Goal: Task Accomplishment & Management: Manage account settings

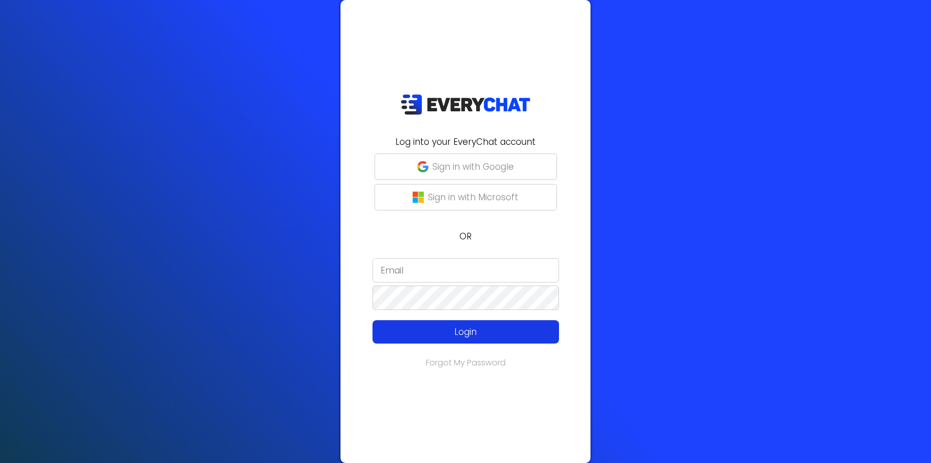
type input "[PERSON_NAME] & Landscape, LLC"
click at [469, 330] on p "Login" at bounding box center [465, 331] width 149 height 13
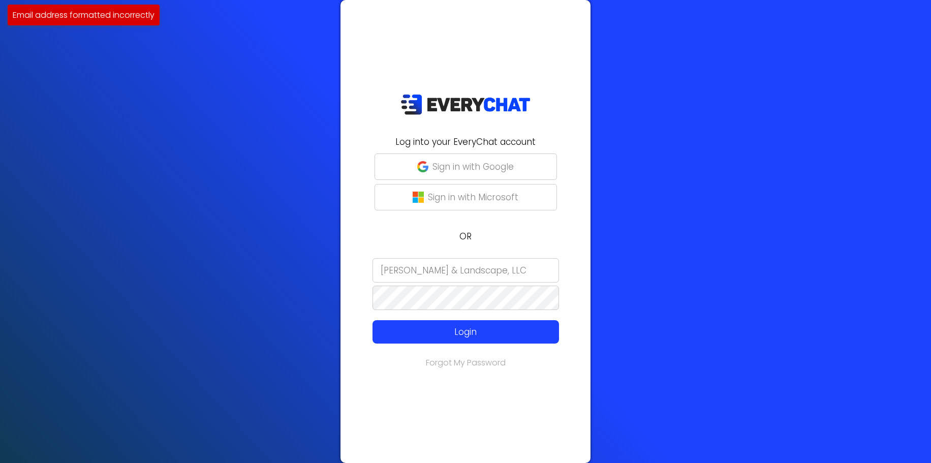
click at [508, 244] on div "Log into your EveryChat account Sign in with Google Sign in with Microsoft OR B…" at bounding box center [466, 231] width 250 height 463
click at [486, 169] on p "Sign in with Google" at bounding box center [473, 166] width 81 height 13
type input "[PERSON_NAME] & Landscape, LLC"
click at [463, 105] on img at bounding box center [466, 104] width 130 height 21
type input "[PERSON_NAME] & Landscape, LLC"
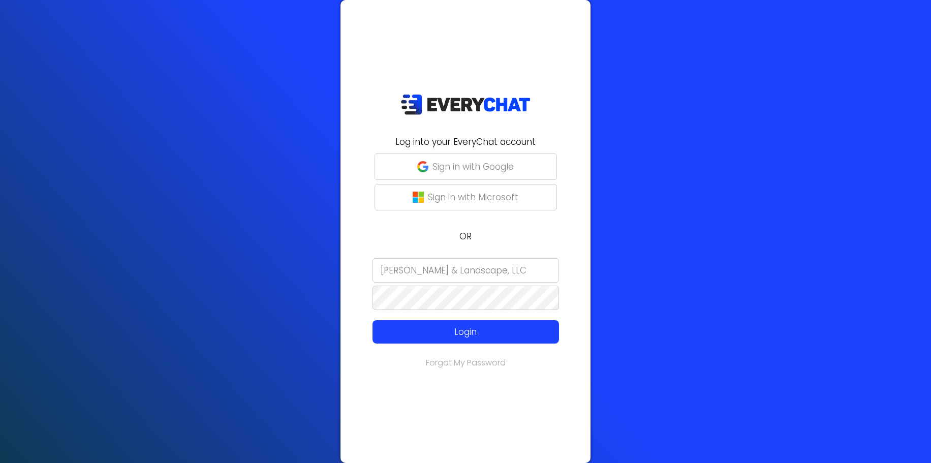
click at [520, 271] on input "[PERSON_NAME] & Landscape, LLC" at bounding box center [466, 270] width 187 height 24
click at [444, 166] on p "Sign in with Google" at bounding box center [473, 166] width 81 height 13
type input "[PERSON_NAME] & Landscape, LLC"
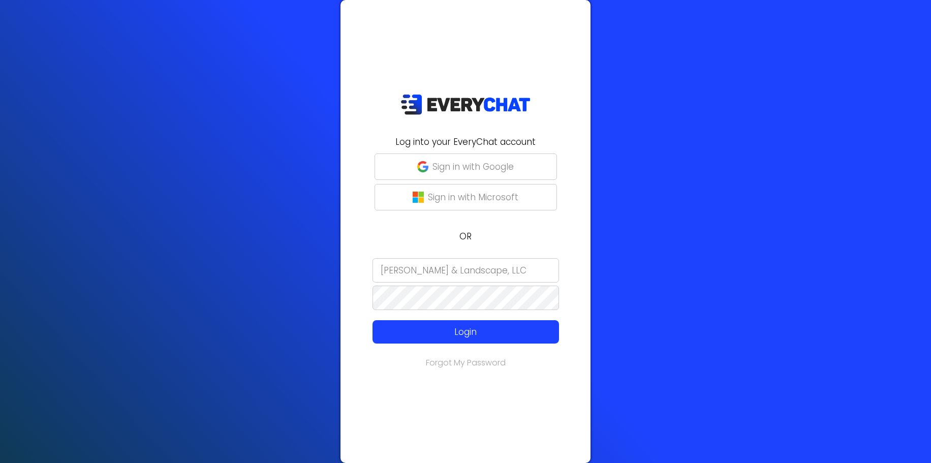
click at [510, 269] on input "[PERSON_NAME] & Landscape, LLC" at bounding box center [466, 270] width 187 height 24
click at [457, 170] on p "Sign in with Google" at bounding box center [473, 166] width 81 height 13
type input "[PERSON_NAME] & Landscape, LLC"
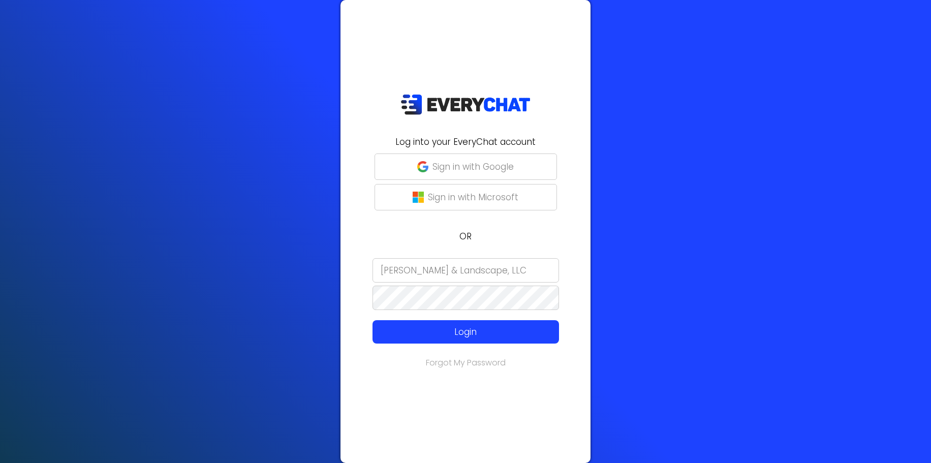
click at [529, 272] on input "[PERSON_NAME] & Landscape, LLC" at bounding box center [466, 270] width 187 height 24
click at [451, 166] on p "Sign in with Google" at bounding box center [473, 166] width 81 height 13
type input "[PERSON_NAME] & Landscape, LLC"
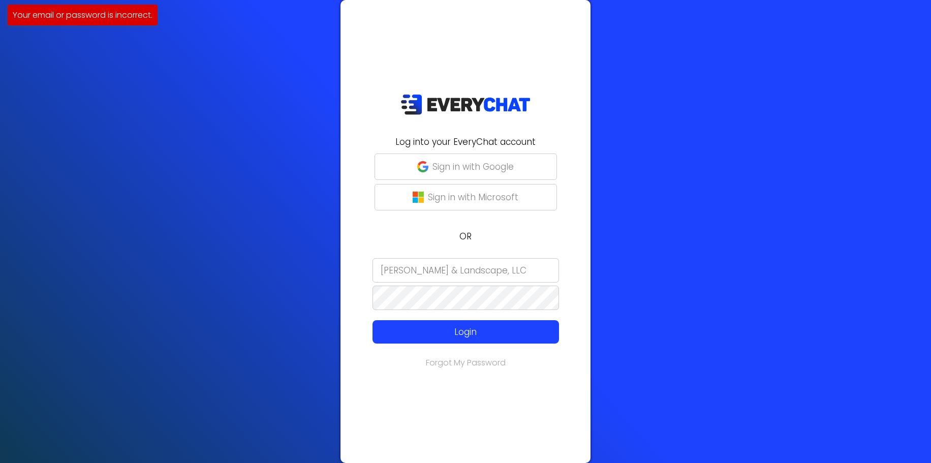
click at [259, 117] on div "Log into your EveryChat account Sign in with Google Sign in with Microsoft OR B…" at bounding box center [465, 231] width 931 height 463
type input "[PERSON_NAME] & Landscape, LLC"
click at [488, 271] on input "[PERSON_NAME] & Landscape, LLC" at bounding box center [466, 270] width 187 height 24
click at [487, 271] on input "[PERSON_NAME] & Landscape, LLC" at bounding box center [466, 270] width 187 height 24
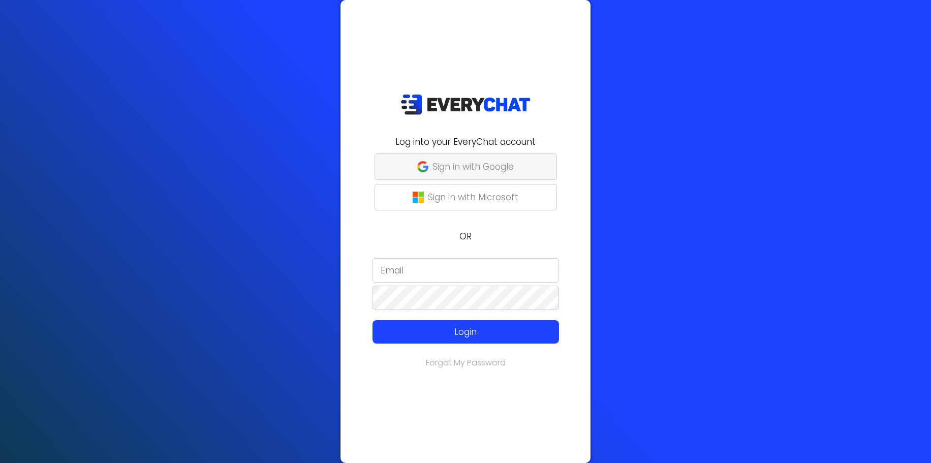
click at [448, 171] on p "Sign in with Google" at bounding box center [473, 166] width 81 height 13
